Goal: Find specific page/section

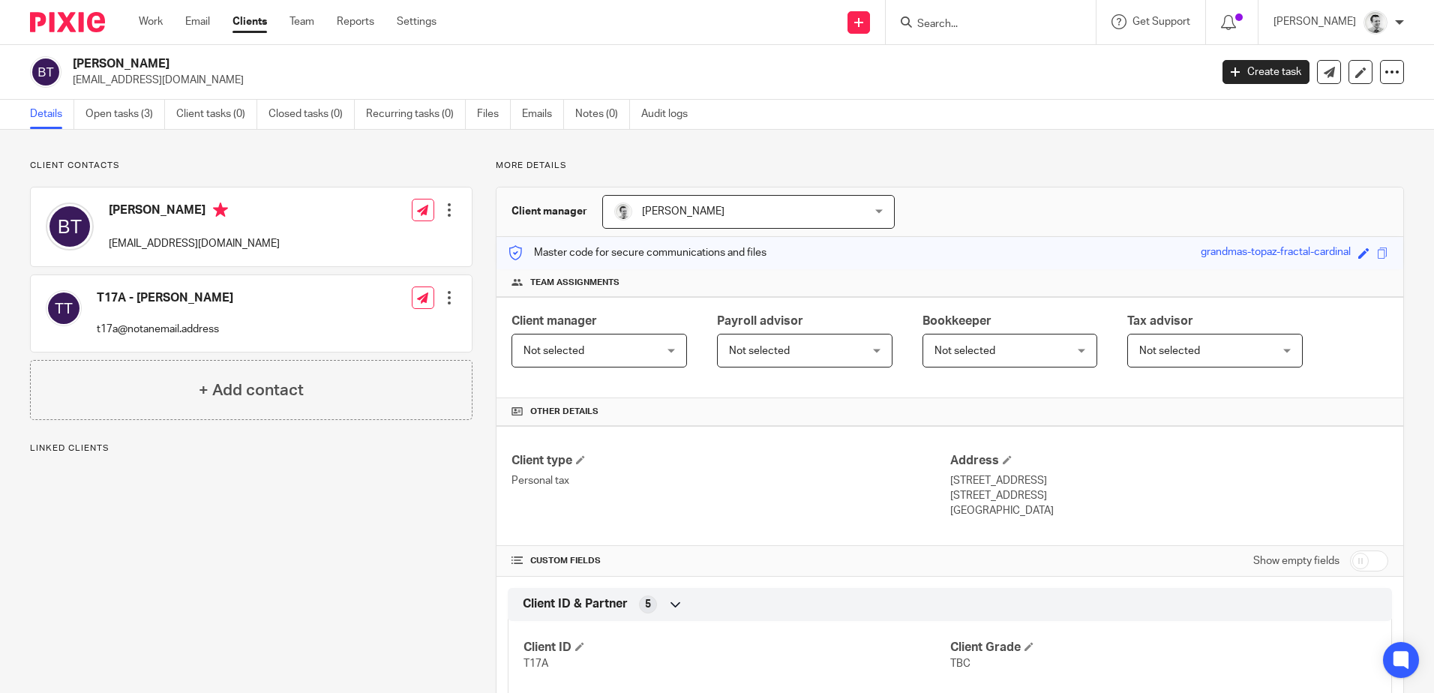
click at [949, 29] on input "Search" at bounding box center [983, 24] width 135 height 13
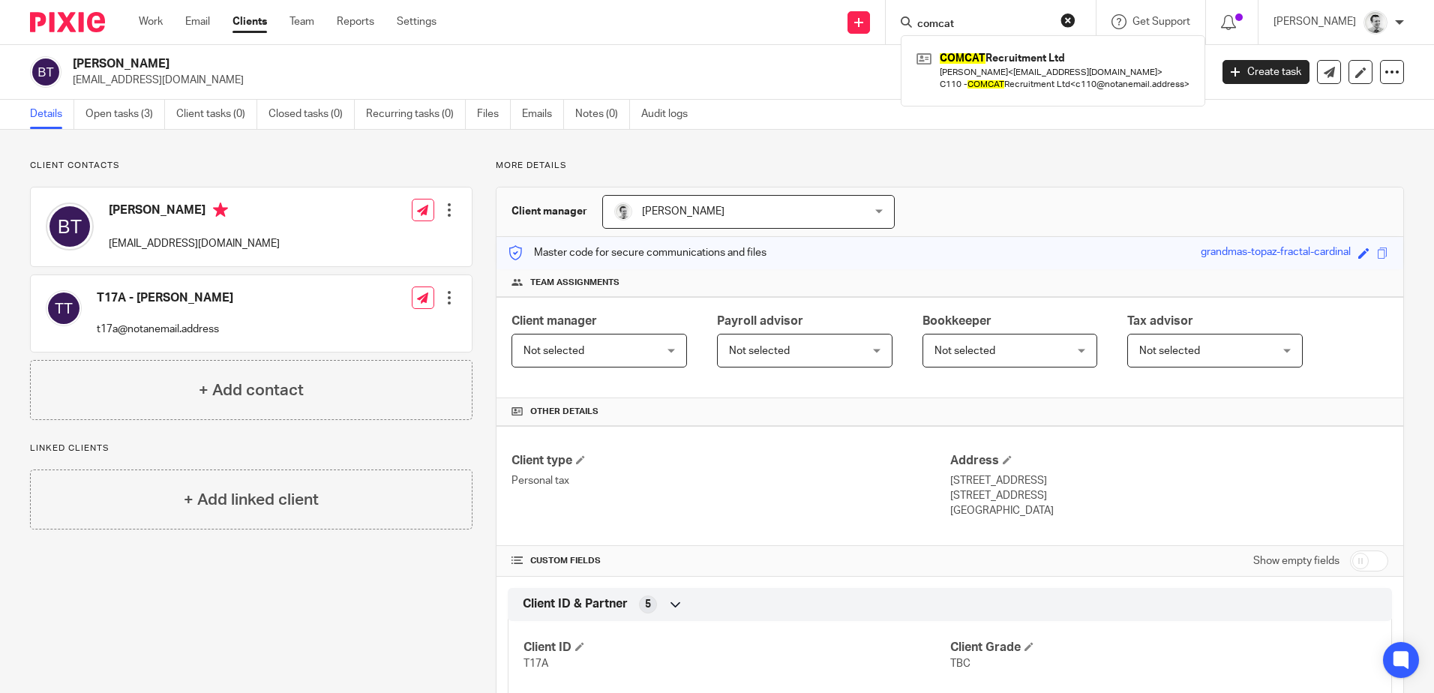
type input "comcat"
drag, startPoint x: 1038, startPoint y: 496, endPoint x: 1091, endPoint y: 493, distance: 53.4
click at [1091, 493] on p "[STREET_ADDRESS]" at bounding box center [1169, 495] width 438 height 15
copy p "[STREET_ADDRESS]"
